Goal: Transaction & Acquisition: Purchase product/service

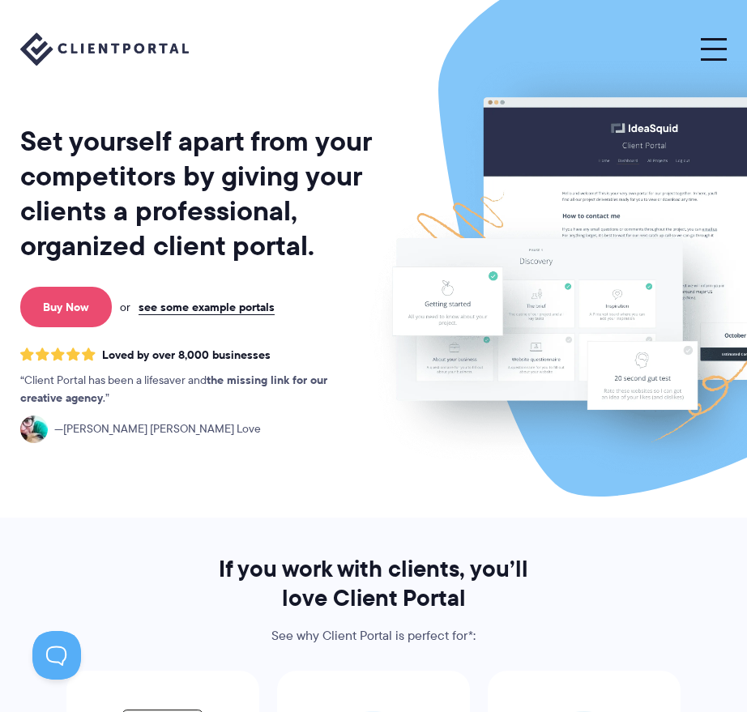
click at [71, 301] on link "Buy Now" at bounding box center [66, 307] width 92 height 41
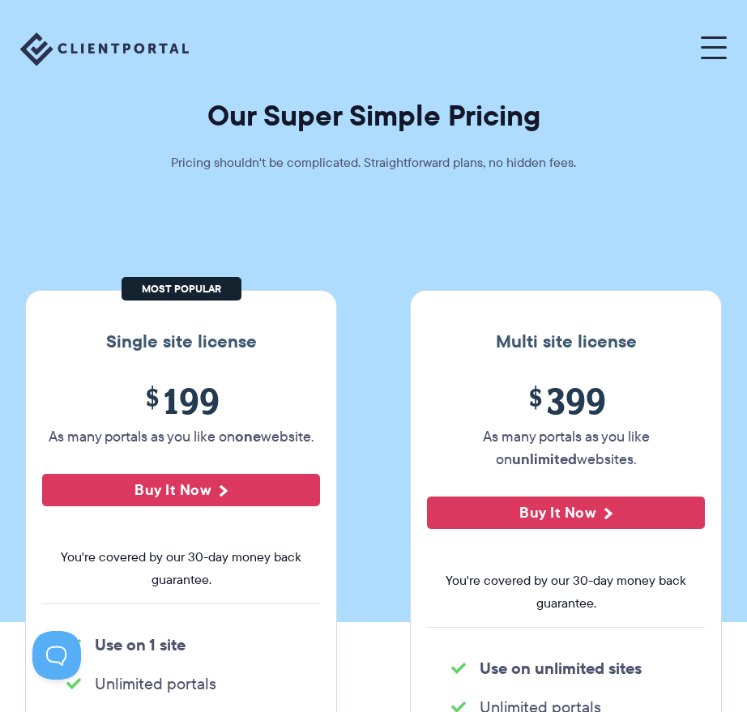
click at [722, 39] on button at bounding box center [714, 49] width 26 height 22
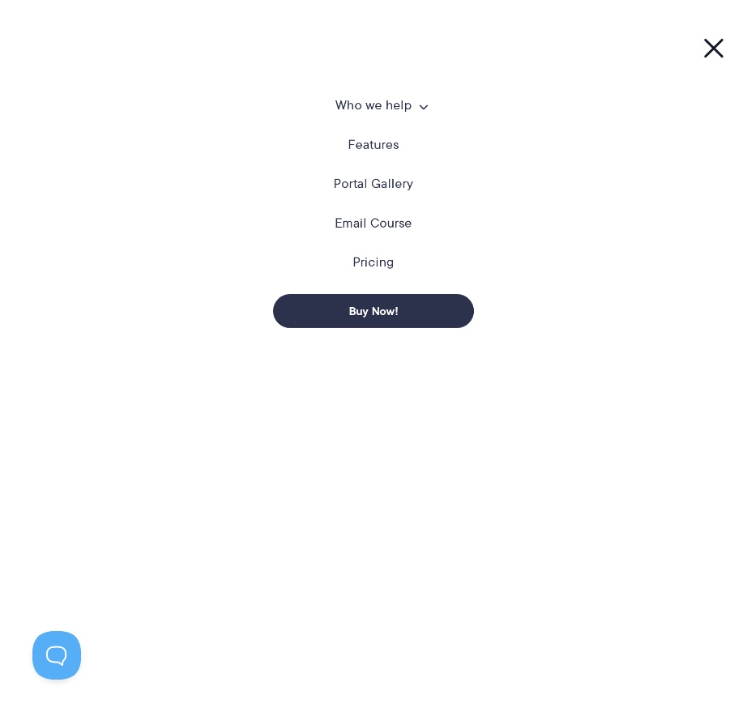
click at [388, 183] on link "Portal Gallery" at bounding box center [373, 184] width 79 height 16
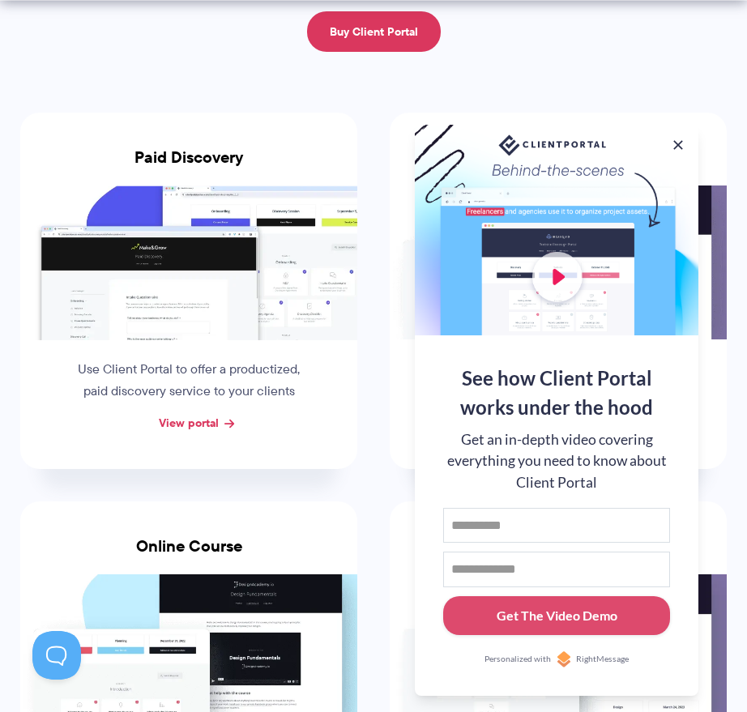
scroll to position [248, 0]
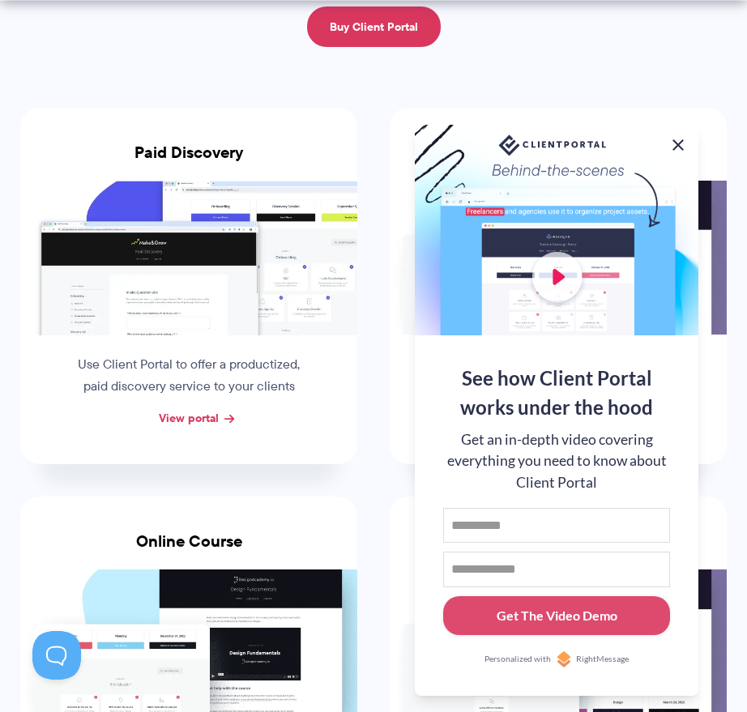
click at [676, 143] on button at bounding box center [677, 144] width 19 height 19
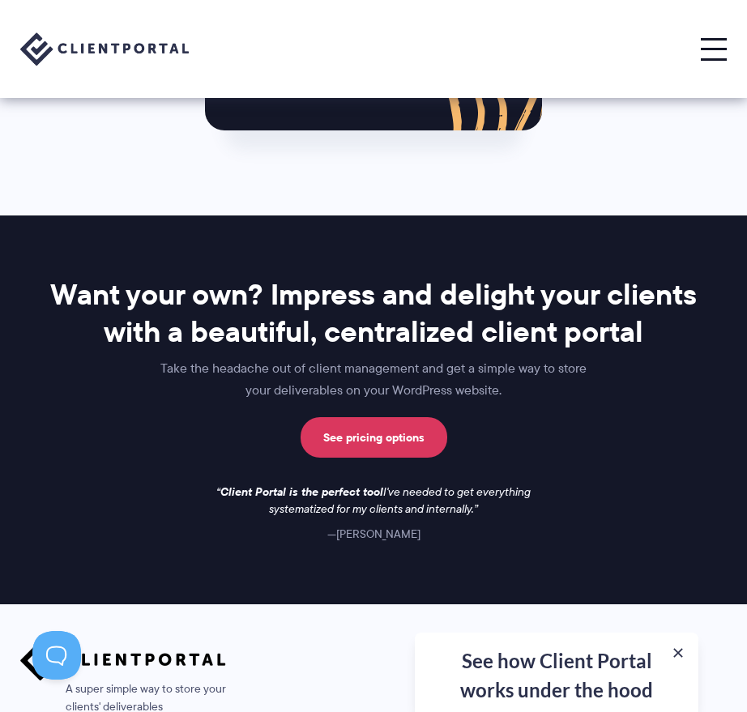
scroll to position [2514, 0]
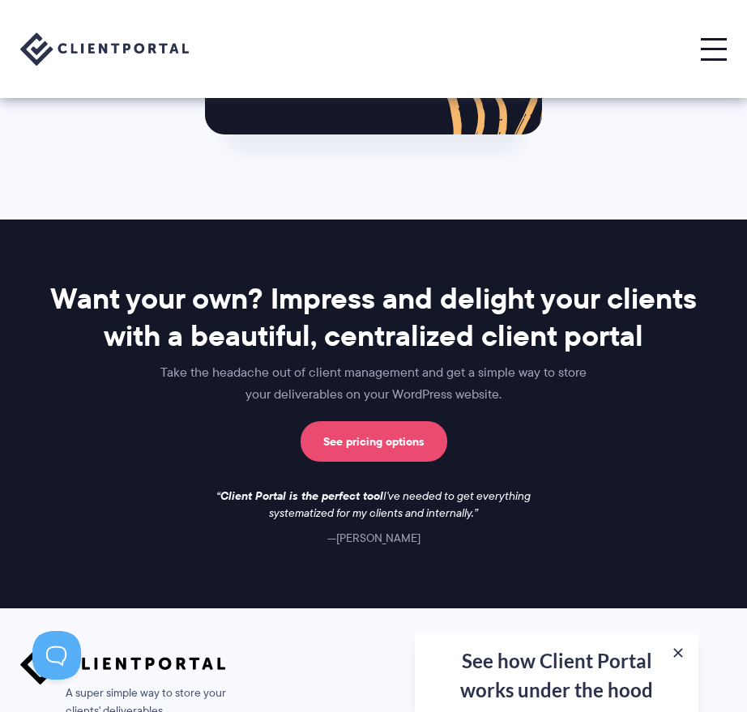
click at [419, 435] on link "See pricing options" at bounding box center [374, 441] width 147 height 41
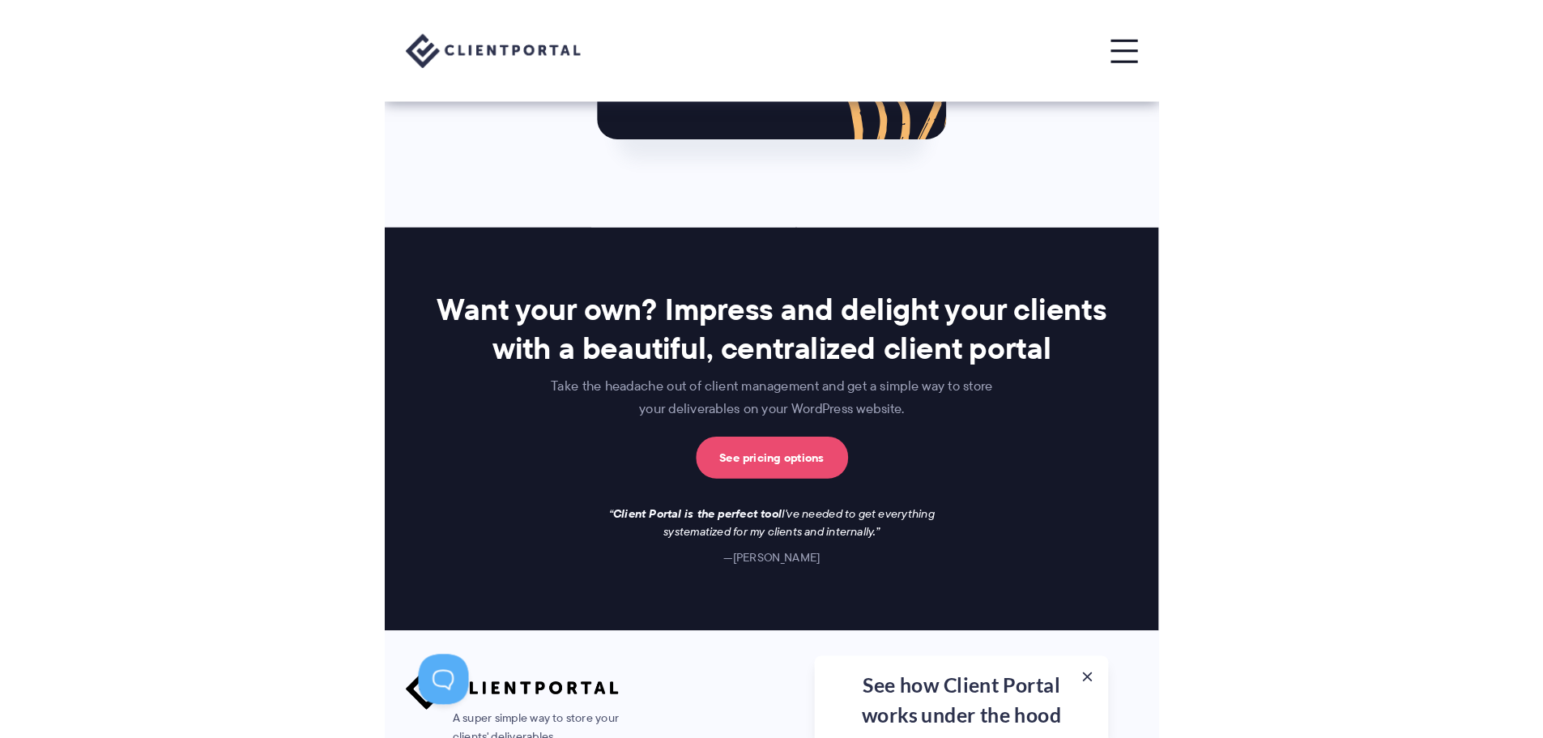
scroll to position [2359, 0]
